Goal: Task Accomplishment & Management: Use online tool/utility

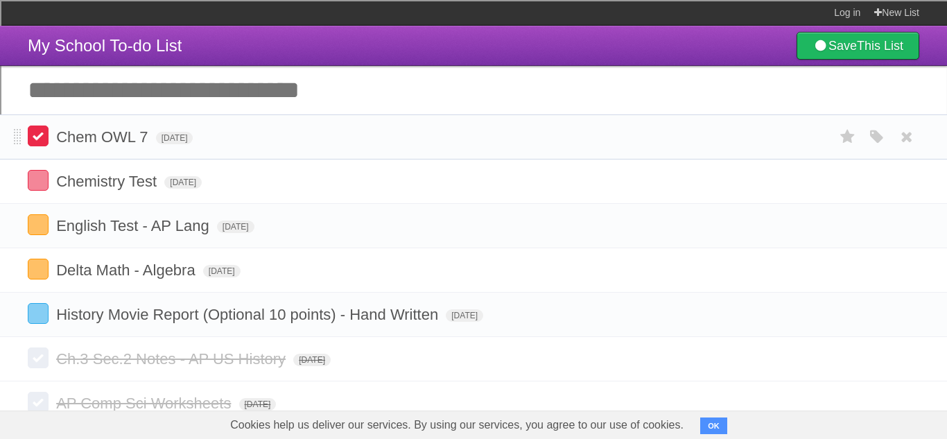
click at [36, 139] on label at bounding box center [38, 135] width 21 height 21
click at [38, 177] on label at bounding box center [38, 180] width 21 height 21
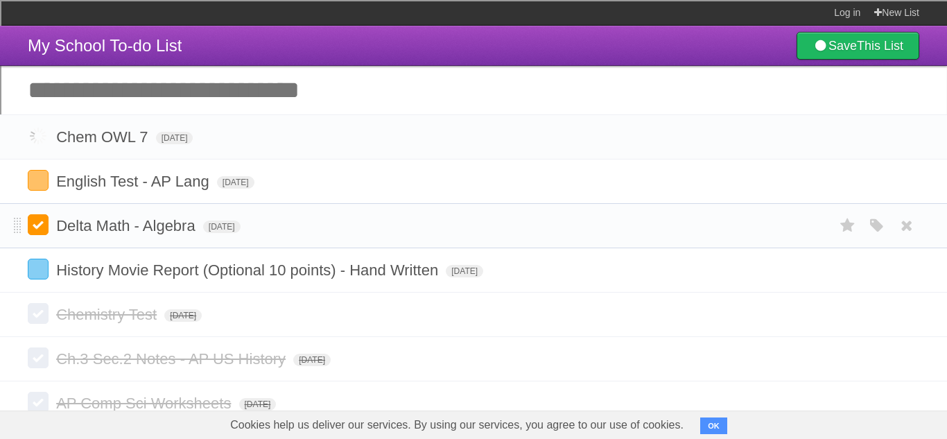
click at [40, 219] on label at bounding box center [38, 224] width 21 height 21
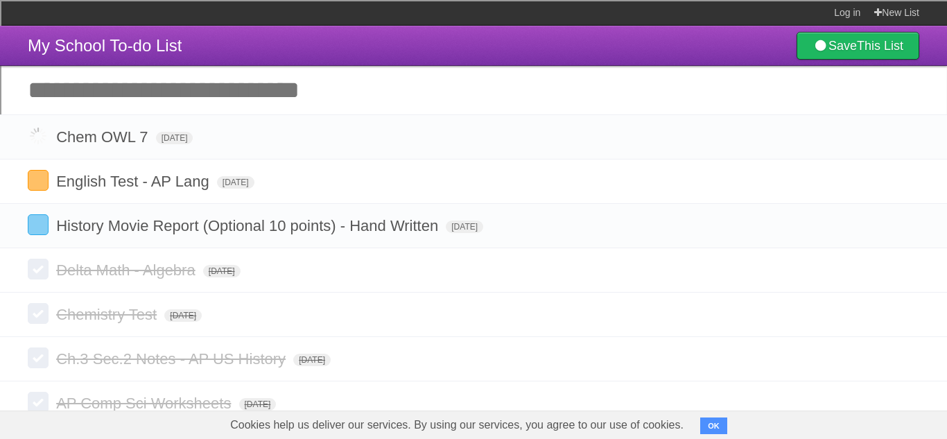
click at [166, 97] on input "Add another task" at bounding box center [473, 90] width 947 height 49
click at [463, 106] on input "Add another task" at bounding box center [473, 90] width 947 height 49
click at [304, 94] on input "**********" at bounding box center [473, 90] width 947 height 49
type input "**********"
click input "*********" at bounding box center [0, 0] width 0 height 0
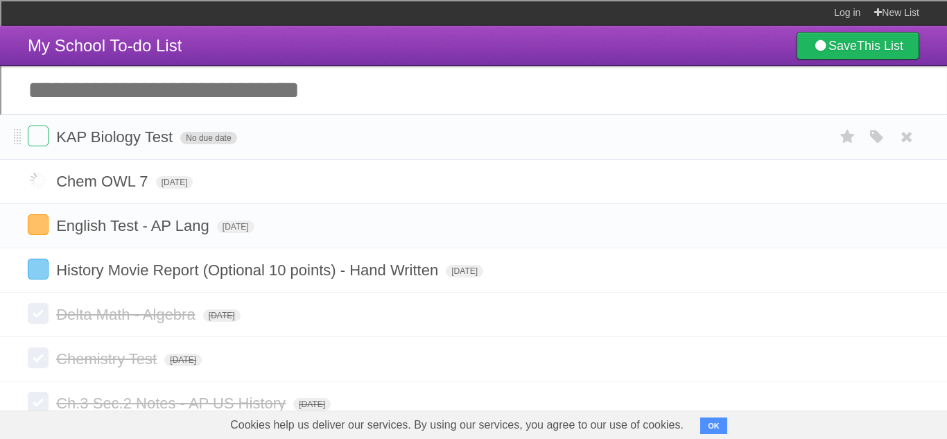
click at [222, 139] on span "No due date" at bounding box center [208, 138] width 56 height 12
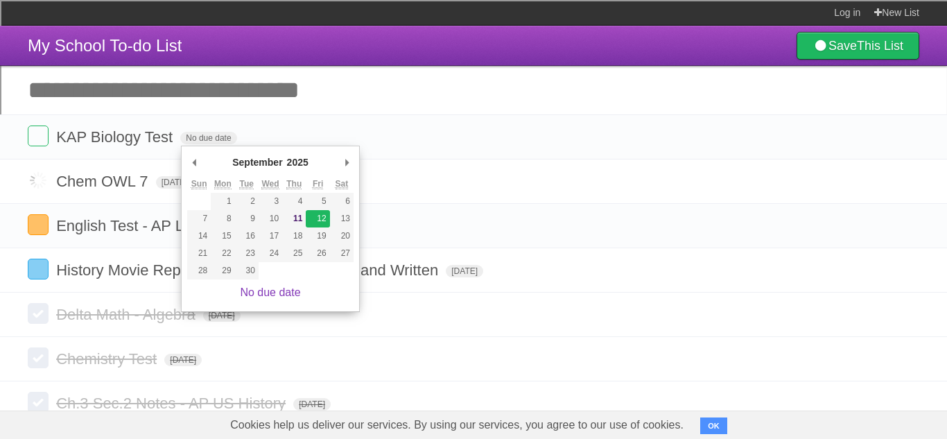
type span "[DATE]"
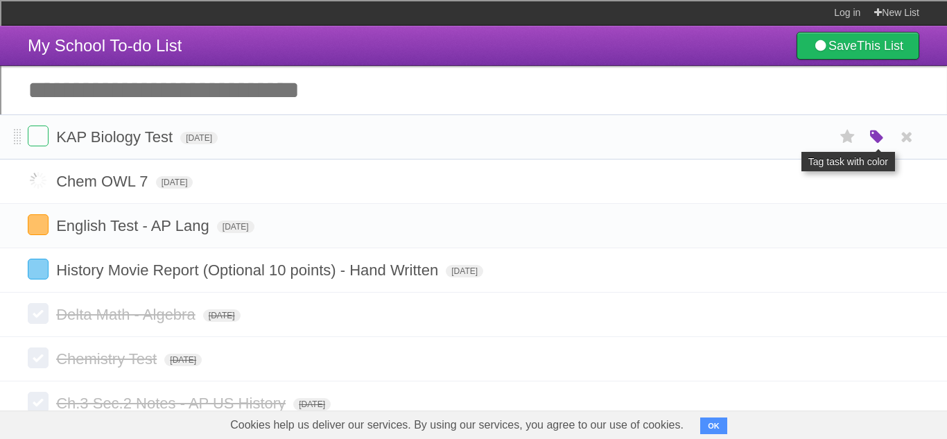
click at [874, 137] on icon "button" at bounding box center [876, 137] width 19 height 18
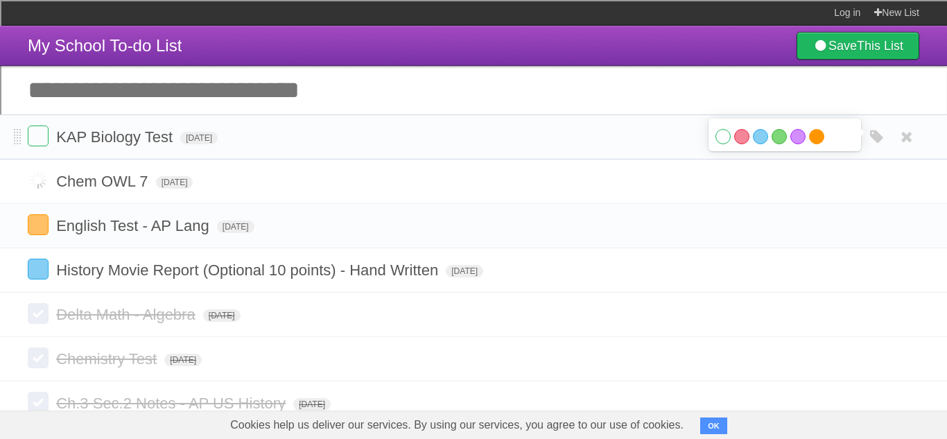
click at [814, 141] on label "Orange" at bounding box center [816, 136] width 15 height 15
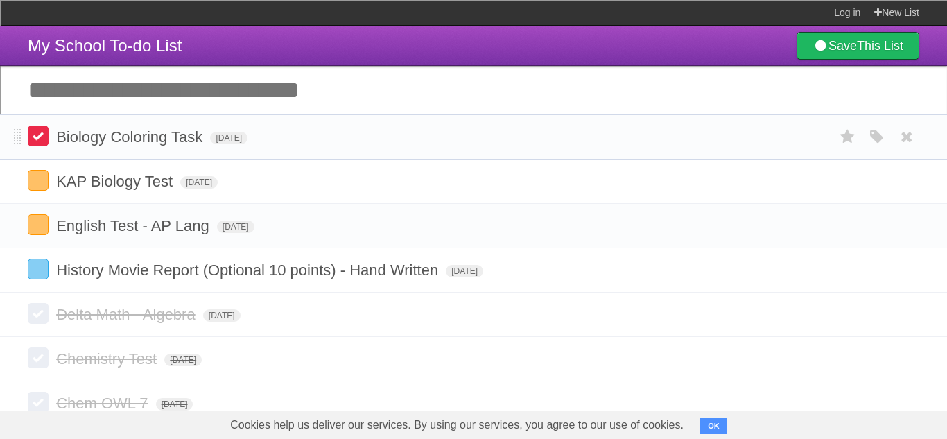
click at [46, 137] on label at bounding box center [38, 135] width 21 height 21
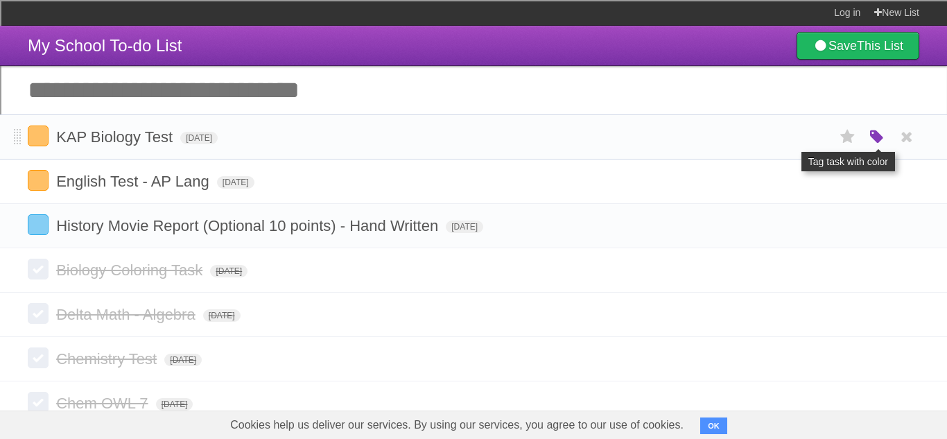
click at [876, 140] on icon "button" at bounding box center [876, 137] width 19 height 18
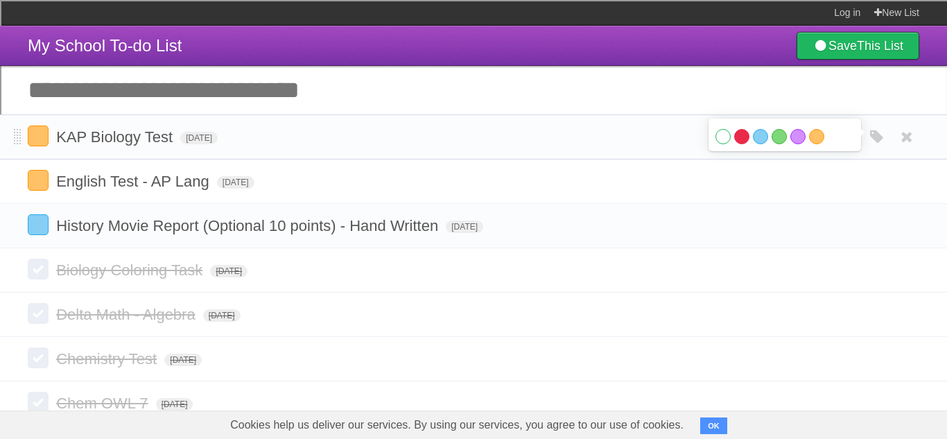
click at [743, 137] on label "Red" at bounding box center [741, 136] width 15 height 15
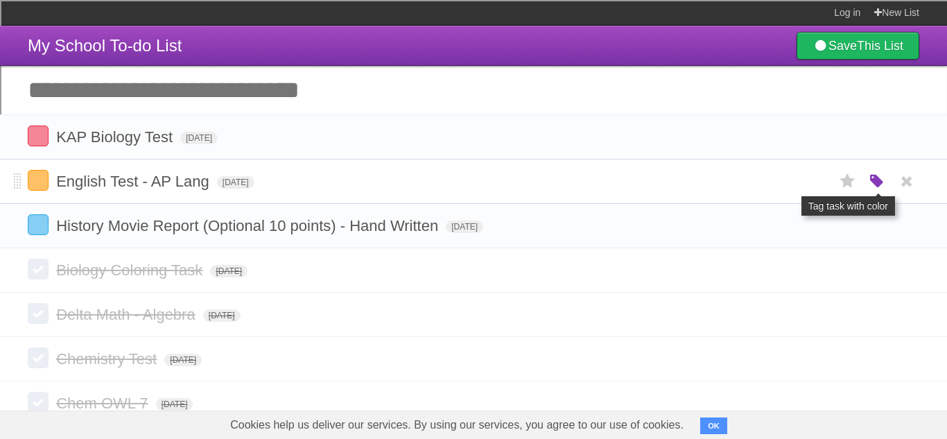
click at [882, 186] on icon "button" at bounding box center [876, 182] width 19 height 18
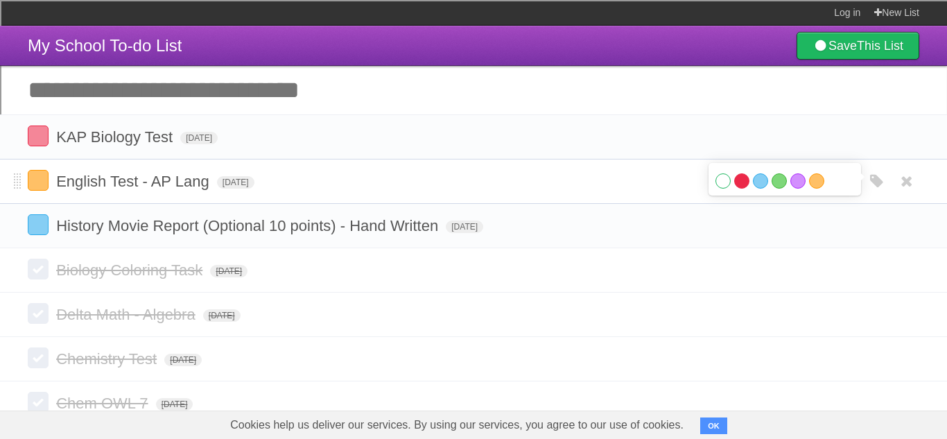
click at [738, 182] on label "Red" at bounding box center [741, 180] width 15 height 15
click at [563, 45] on header "My School To-do List Save This List" at bounding box center [473, 46] width 947 height 40
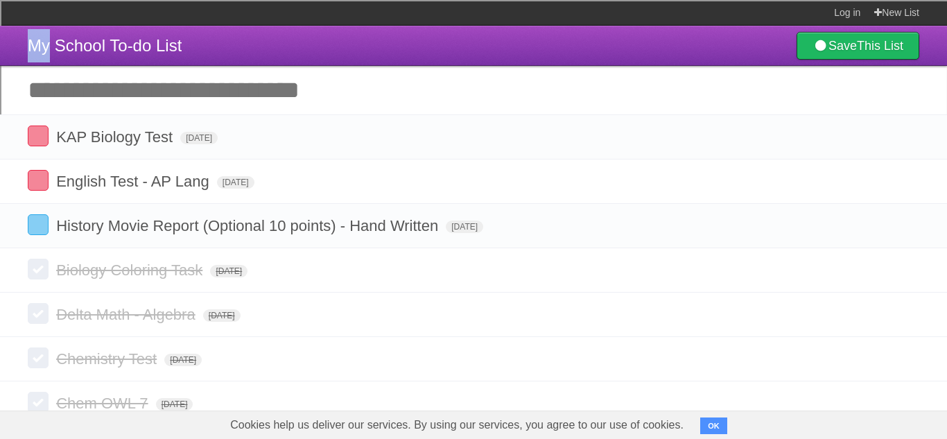
click at [563, 45] on header "My School To-do List Save This List" at bounding box center [473, 46] width 947 height 40
click at [568, 26] on header "My School To-do List Save This List" at bounding box center [473, 46] width 947 height 40
